Goal: Entertainment & Leisure: Consume media (video, audio)

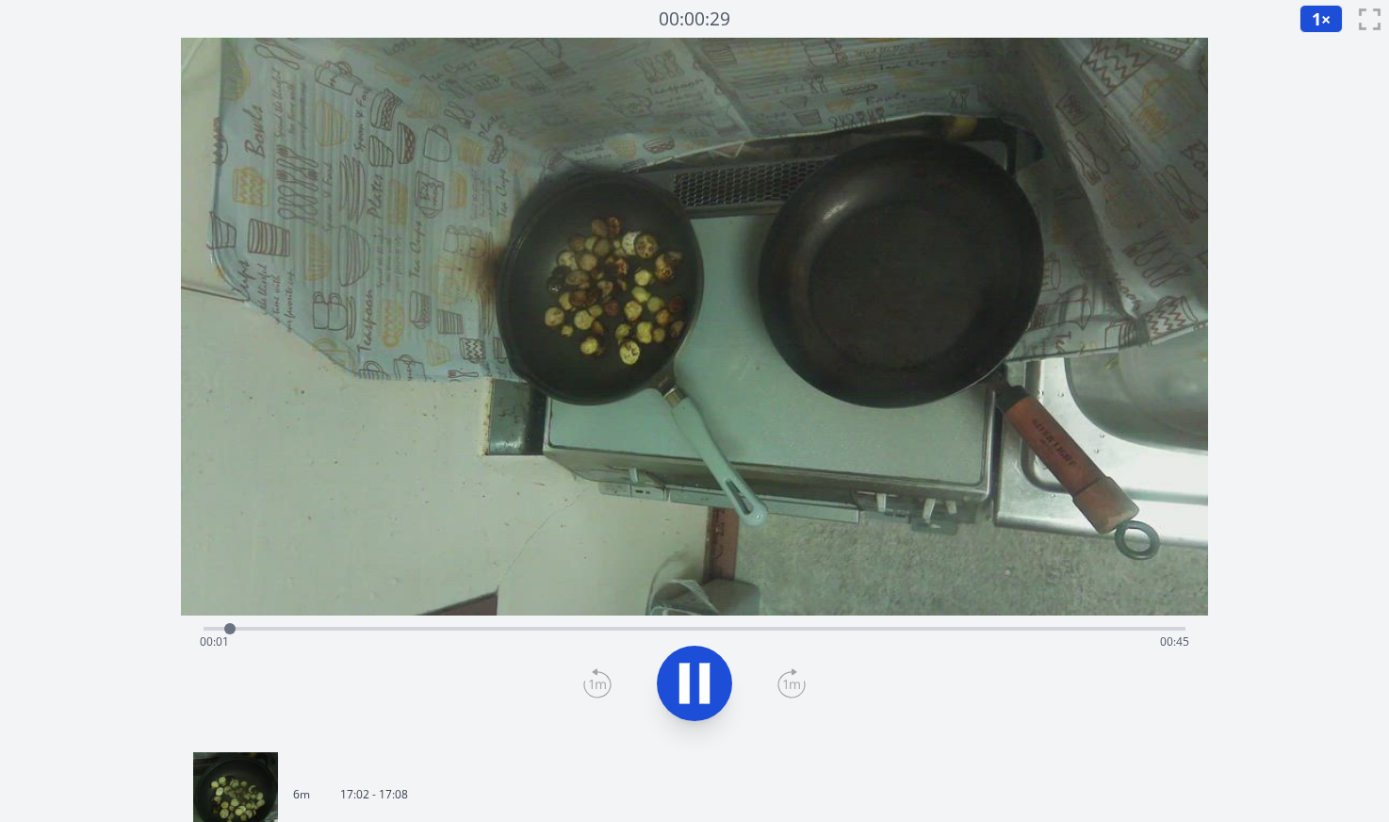
click at [1123, 630] on div "Time elapsed: 00:01 Time remaining: 00:45" at bounding box center [695, 642] width 990 height 30
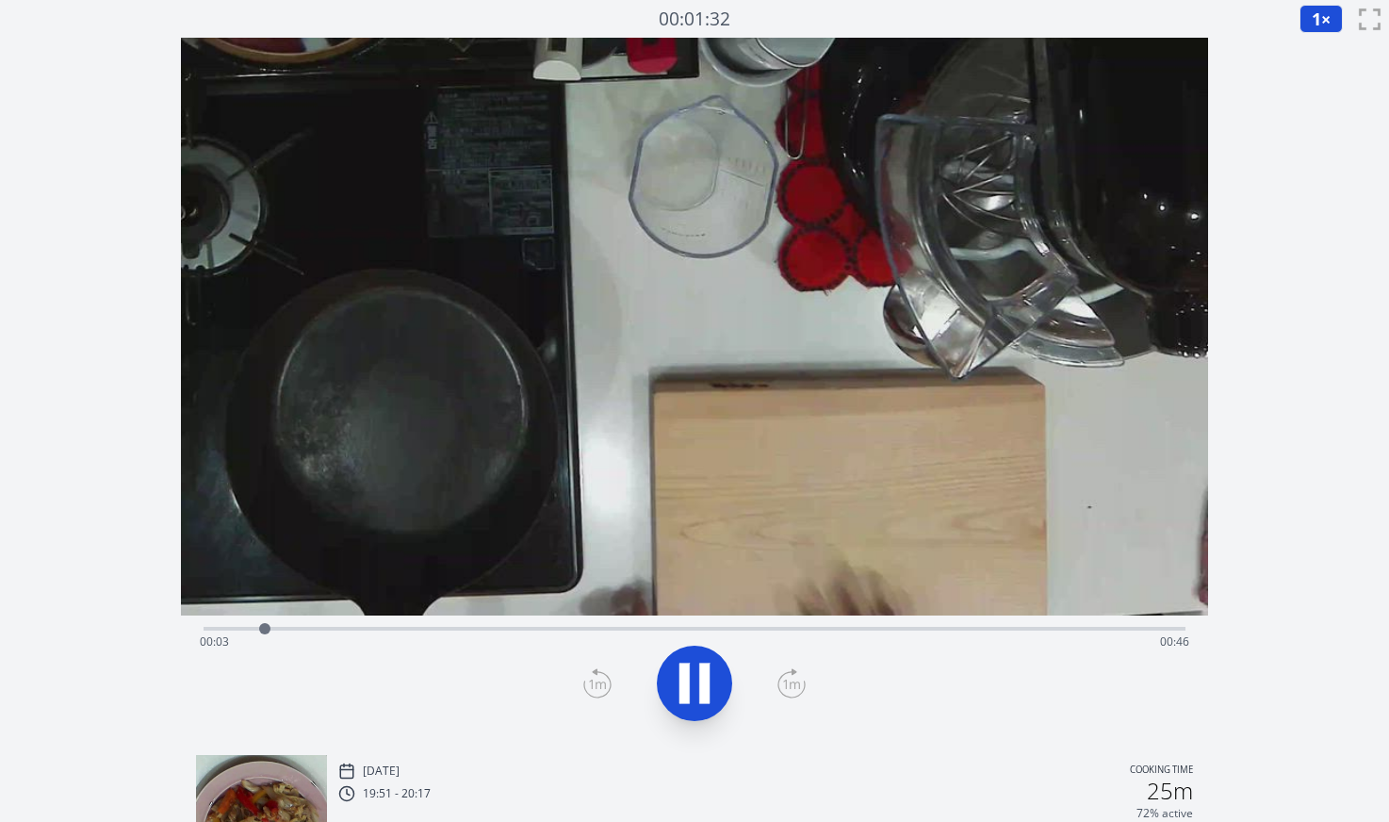
click at [1040, 631] on div "Time elapsed: 00:03 Time remaining: 00:46" at bounding box center [695, 642] width 990 height 30
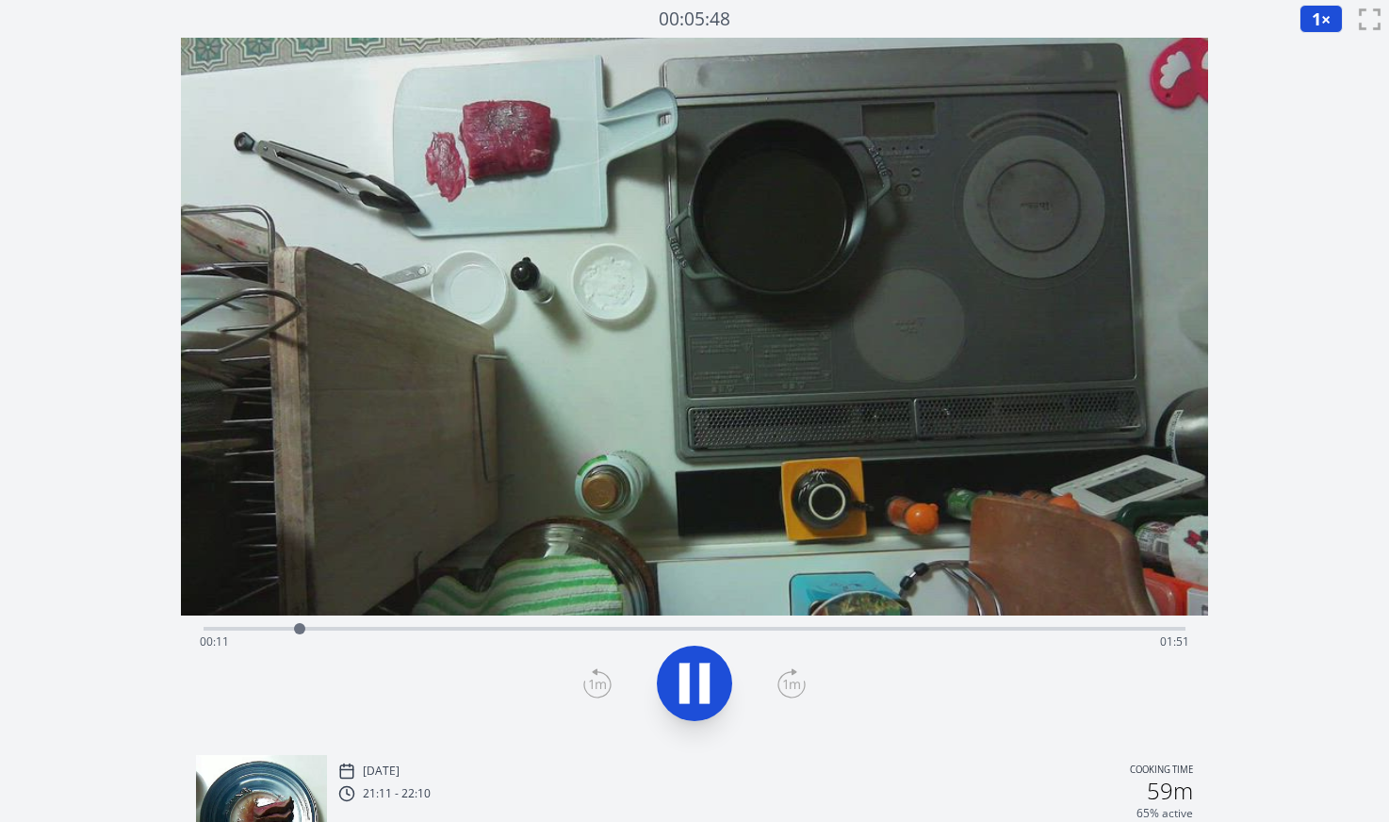
click at [1027, 632] on div "Time elapsed: 00:11 Time remaining: 01:51" at bounding box center [695, 642] width 990 height 30
click at [992, 632] on div "Time elapsed: 01:44 Time remaining: 00:18" at bounding box center [695, 642] width 990 height 30
click at [968, 633] on div "Time elapsed: 01:39 Time remaining: 00:23" at bounding box center [695, 642] width 990 height 30
click at [890, 632] on div "Time elapsed: 01:35 Time remaining: 00:27" at bounding box center [695, 642] width 990 height 30
click at [856, 629] on div "Time elapsed: 01:27 Time remaining: 00:35" at bounding box center [695, 642] width 990 height 30
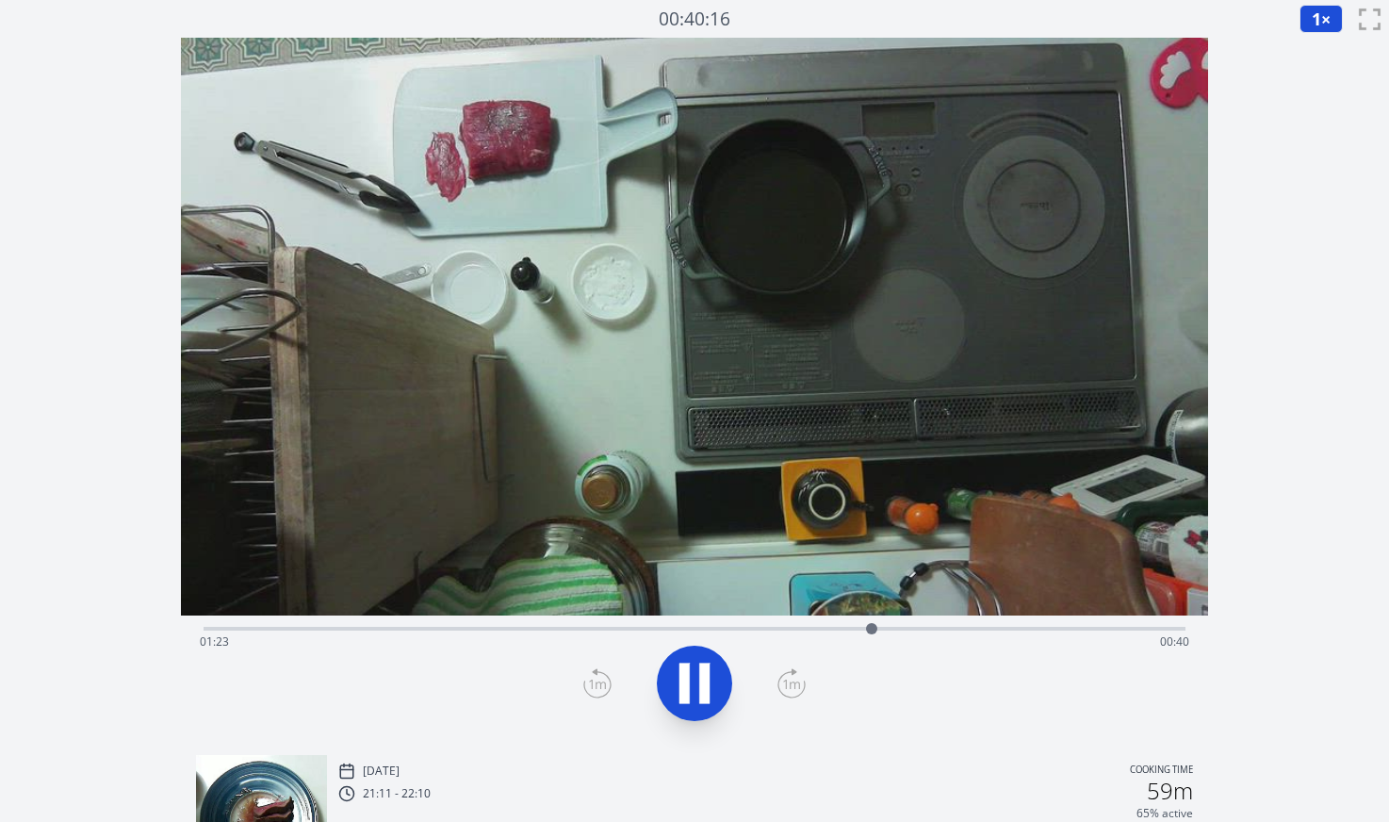
click at [815, 631] on div "Time elapsed: 01:23 Time remaining: 00:40" at bounding box center [695, 642] width 990 height 30
click at [767, 629] on div "Time elapsed: 01:17 Time remaining: 00:45" at bounding box center [695, 642] width 990 height 30
drag, startPoint x: 678, startPoint y: 680, endPoint x: 662, endPoint y: 642, distance: 41.0
click at [679, 679] on icon at bounding box center [694, 683] width 53 height 53
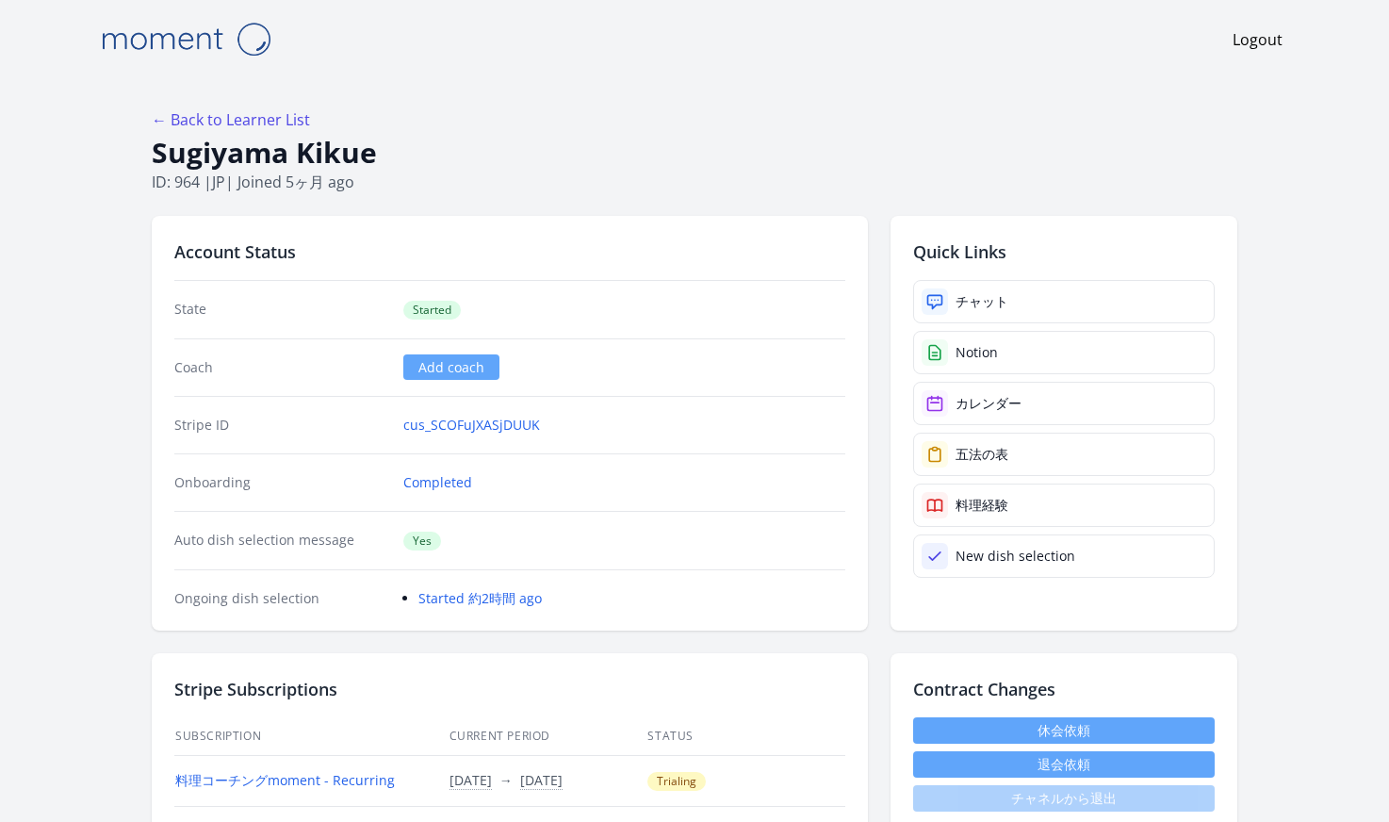
scroll to position [173, 0]
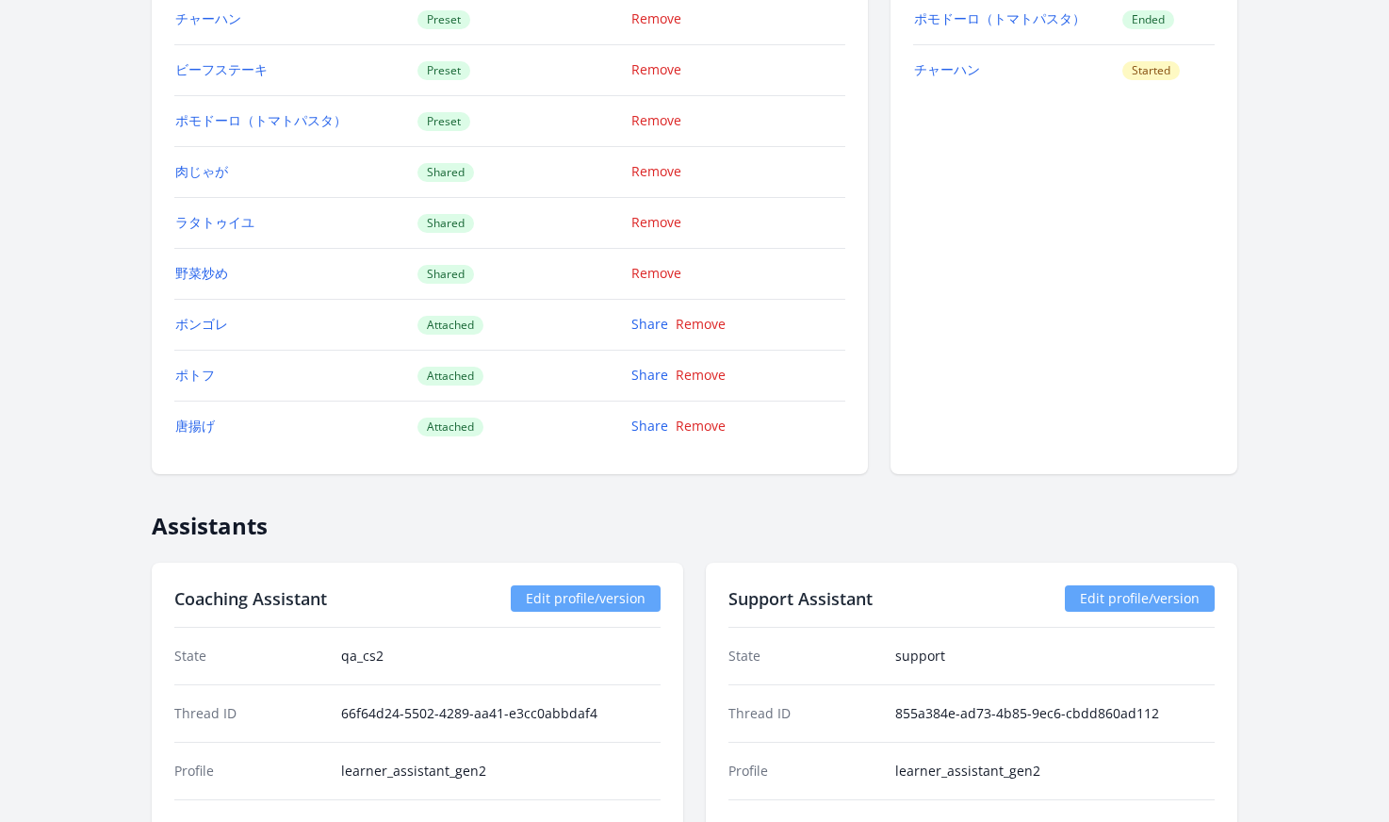
scroll to position [1706, 0]
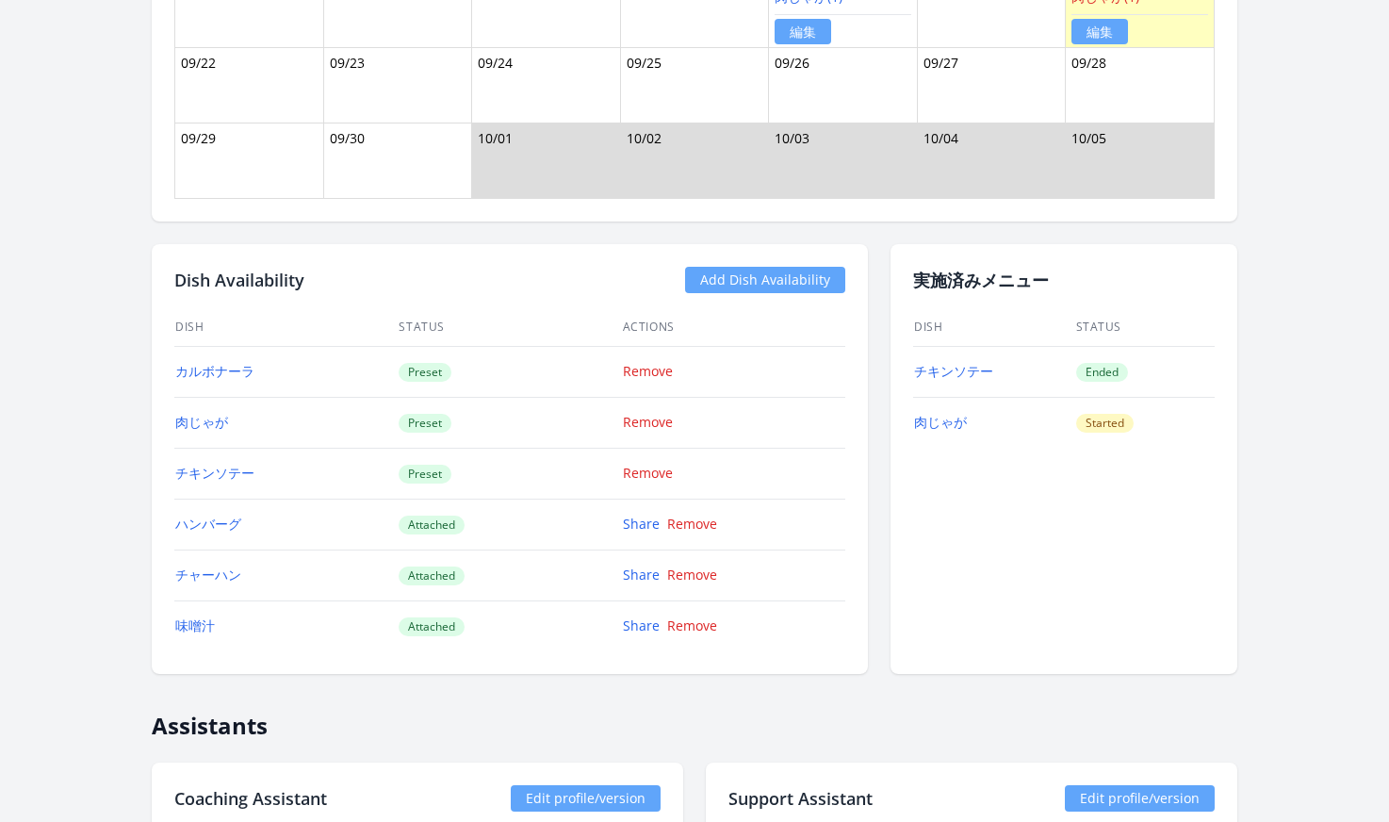
scroll to position [1663, 0]
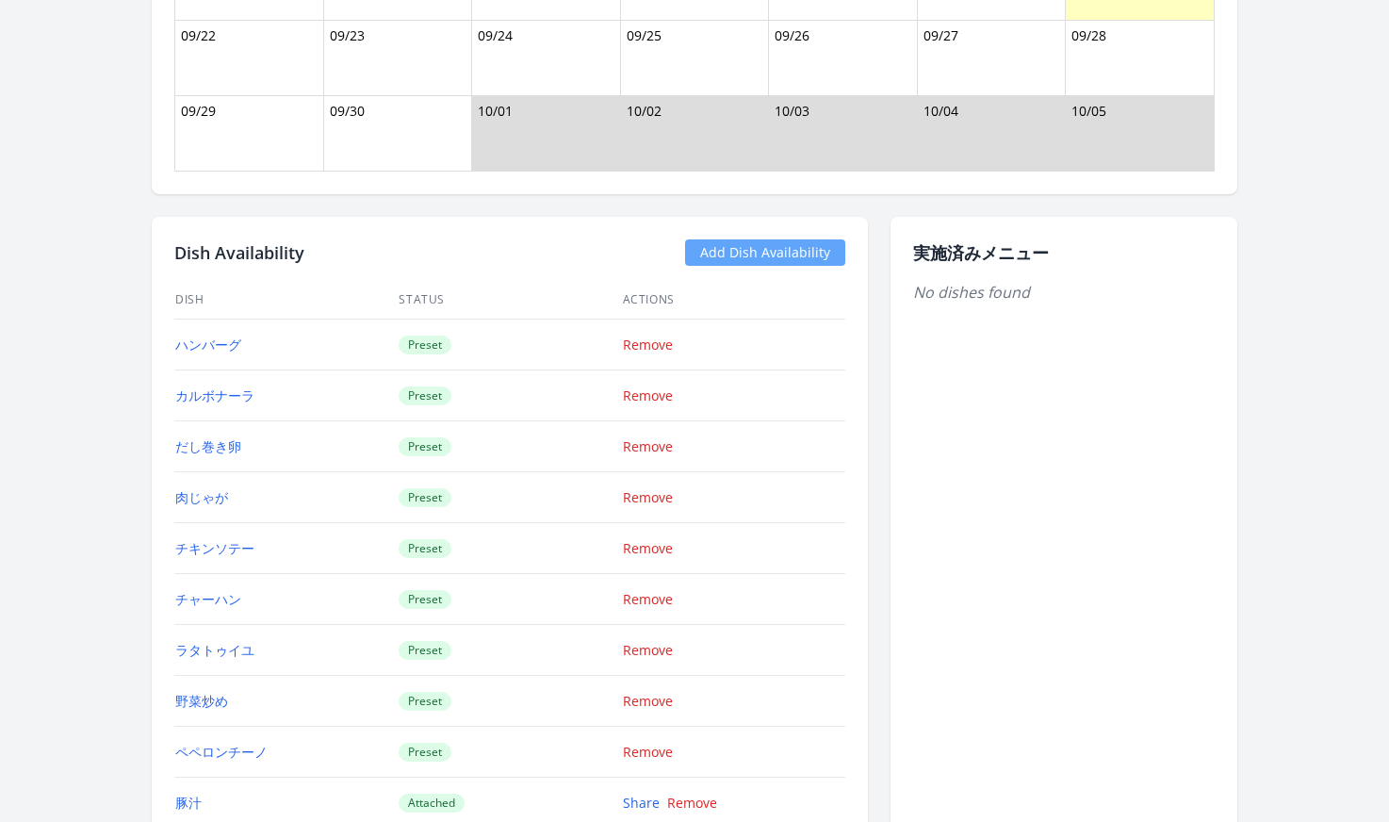
scroll to position [1268, 0]
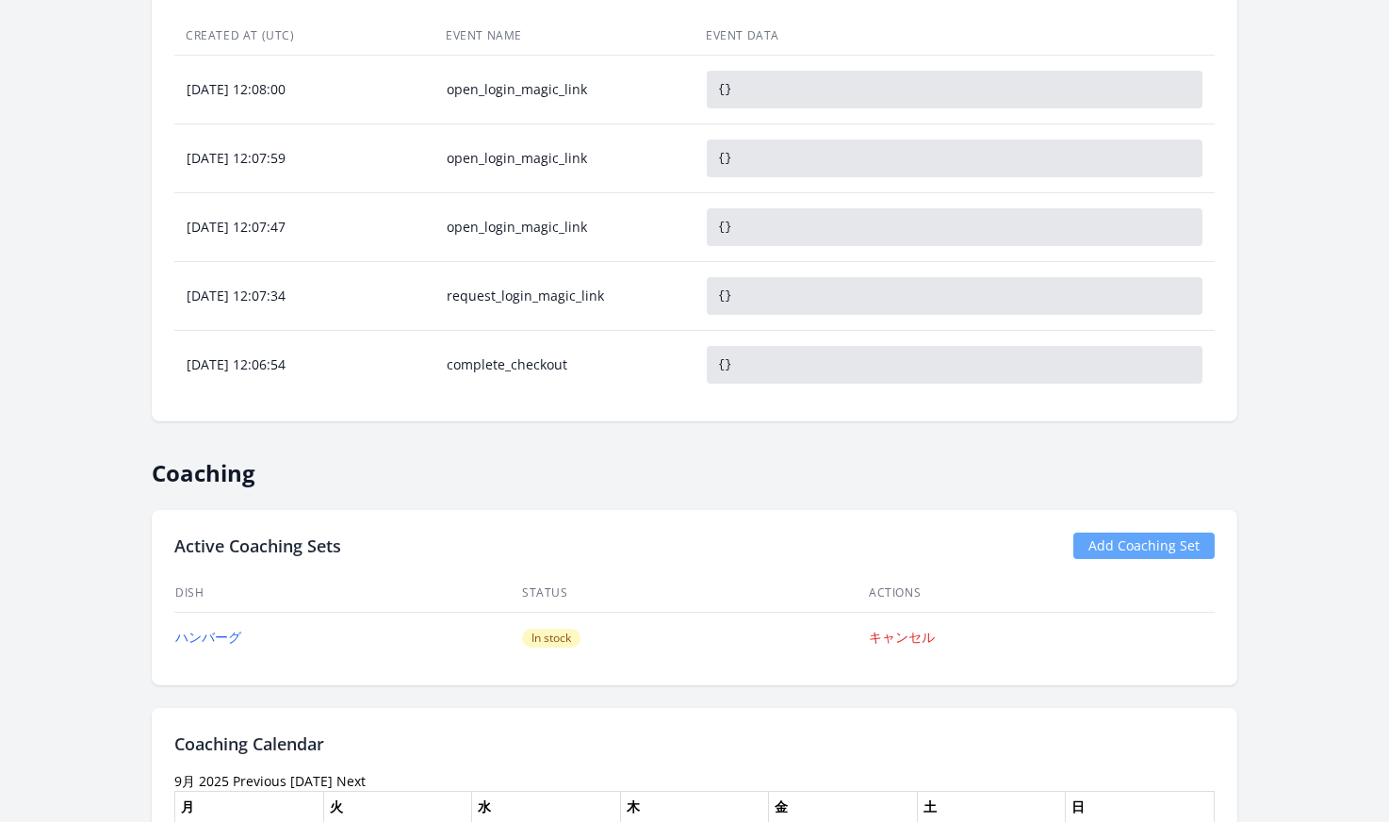
scroll to position [1038, 0]
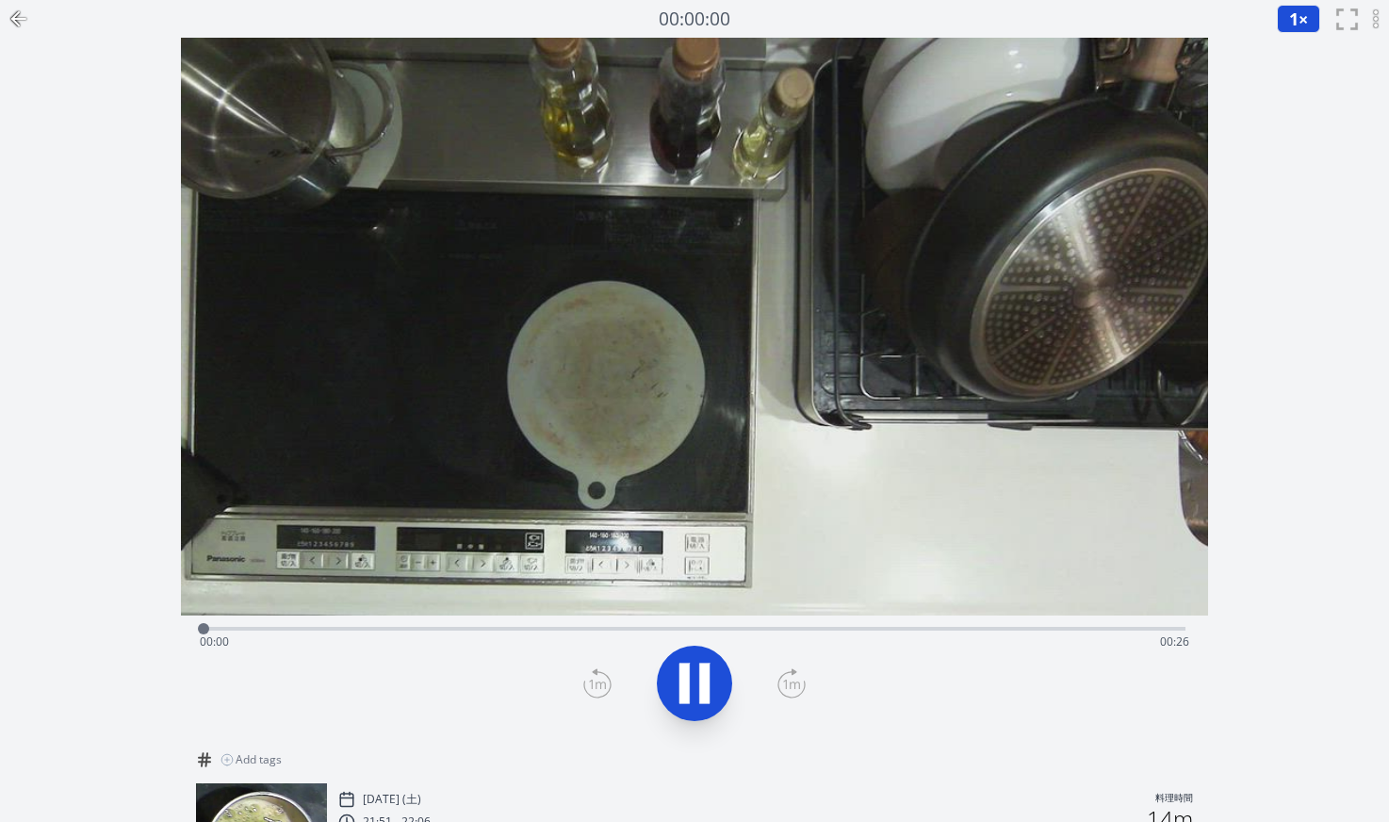
click at [1102, 631] on div "Time elapsed: 00:00 Time remaining: 00:26" at bounding box center [695, 642] width 990 height 30
